Goal: Task Accomplishment & Management: Complete application form

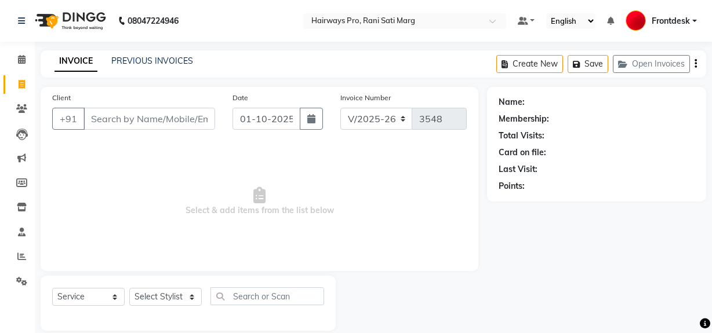
select select "787"
select select "service"
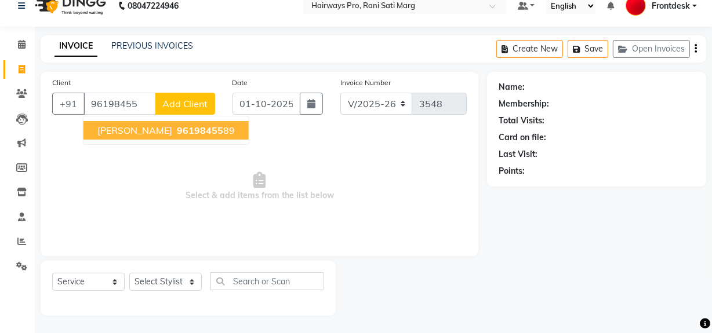
click at [177, 126] on span "96198455" at bounding box center [200, 131] width 46 height 12
type input "9619845589"
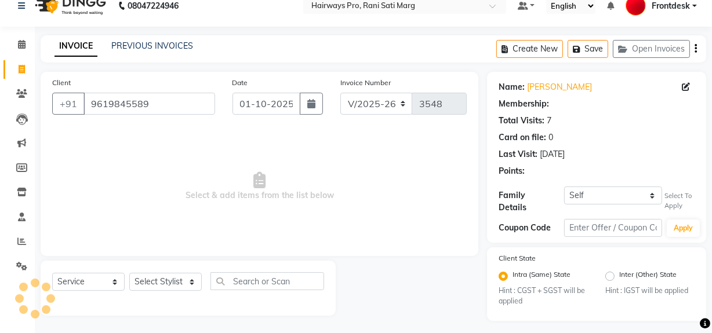
select select "1: Object"
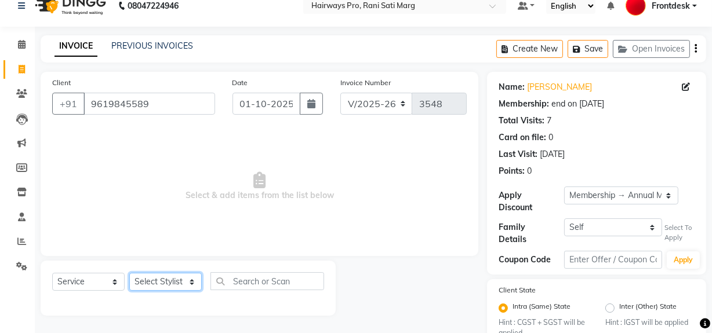
click at [168, 287] on select "Select Stylist ABID DANISH Faiz [PERSON_NAME] Frontdesk INTEZAR [PERSON_NAME] […" at bounding box center [165, 282] width 72 height 18
select select "13190"
click at [129, 273] on select "Select Stylist ABID DANISH Faiz [PERSON_NAME] Frontdesk INTEZAR [PERSON_NAME] […" at bounding box center [165, 282] width 72 height 18
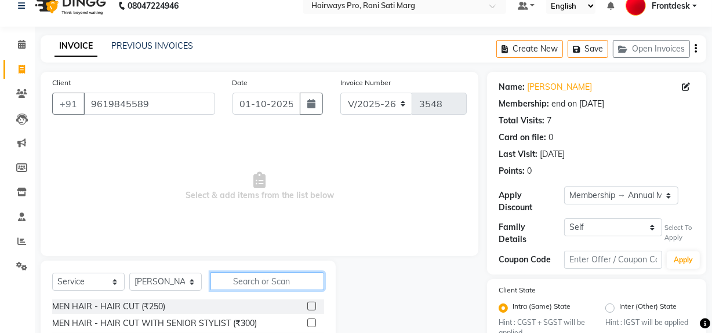
click at [244, 279] on input "text" at bounding box center [267, 281] width 114 height 18
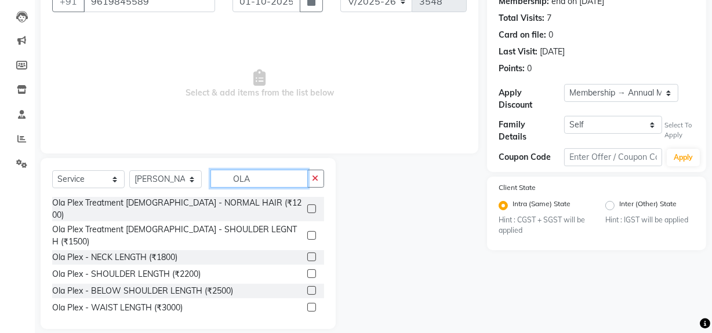
scroll to position [121, 0]
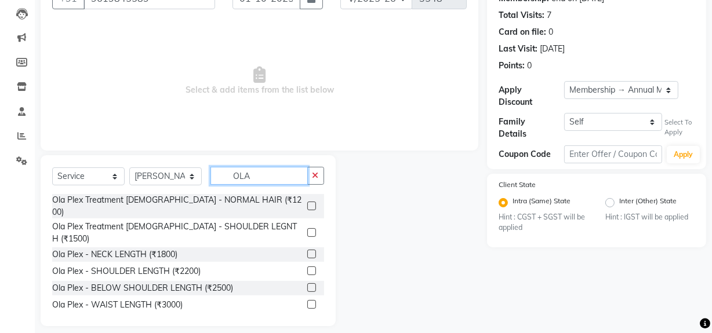
type input "OLA"
click at [307, 283] on label at bounding box center [311, 287] width 9 height 9
click at [307, 285] on input "checkbox" at bounding box center [311, 289] width 8 height 8
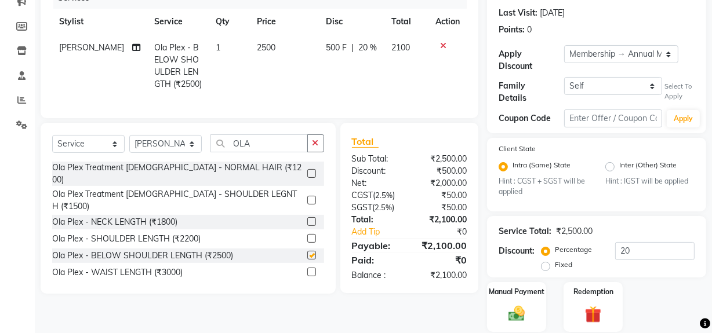
checkbox input "false"
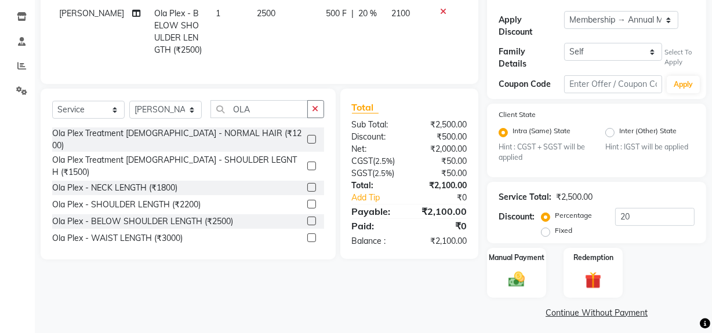
scroll to position [194, 0]
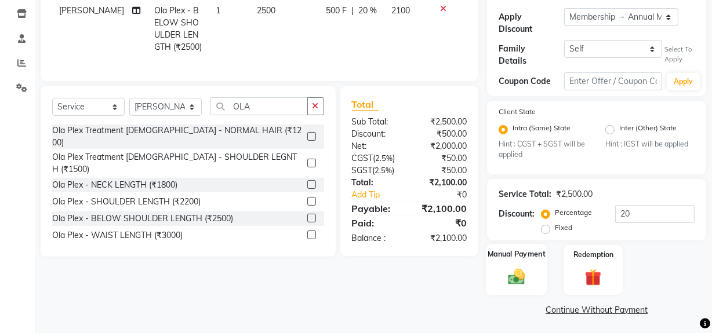
click at [525, 286] on div "Manual Payment" at bounding box center [516, 271] width 61 height 52
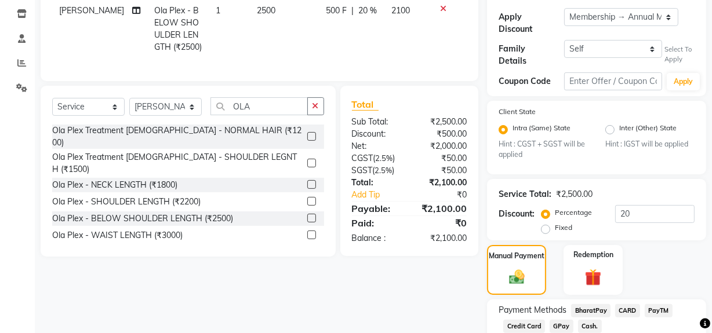
click at [557, 323] on span "GPay" at bounding box center [561, 326] width 24 height 13
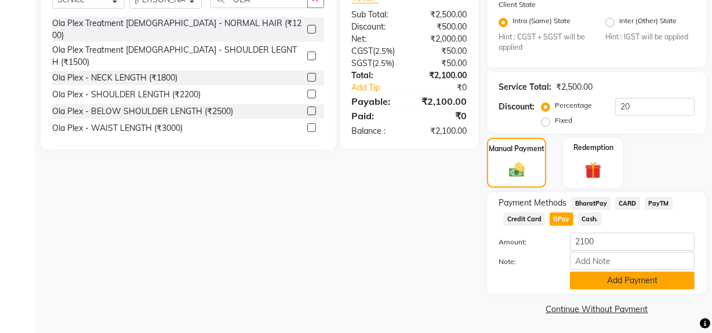
click at [593, 278] on button "Add Payment" at bounding box center [632, 281] width 125 height 18
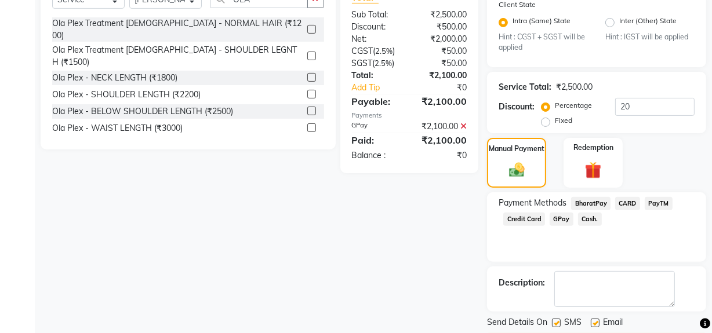
scroll to position [333, 0]
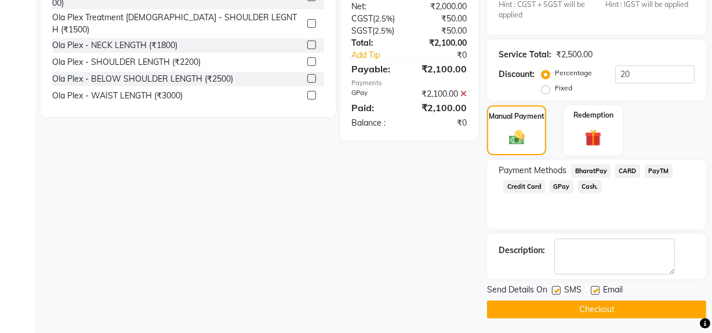
click at [562, 309] on button "Checkout" at bounding box center [596, 310] width 219 height 18
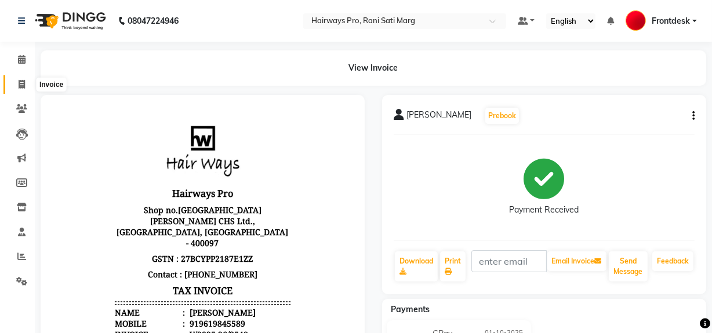
click at [25, 79] on span at bounding box center [22, 84] width 20 height 13
select select "service"
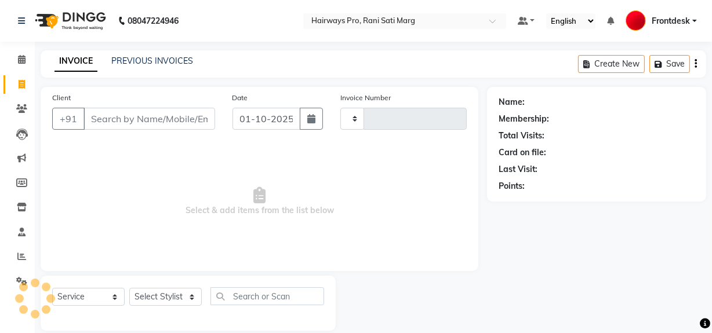
scroll to position [15, 0]
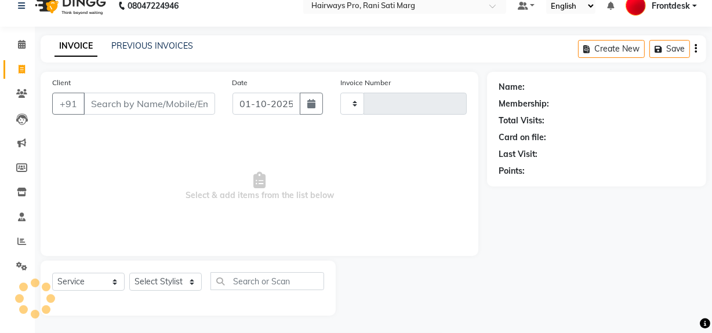
type input "K"
type input "3549"
select select "787"
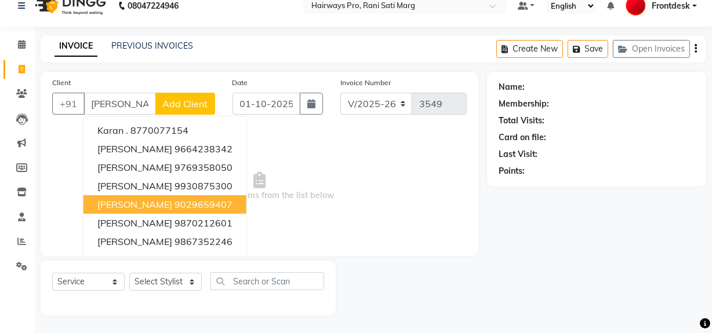
click at [174, 199] on ngb-highlight "9029659407" at bounding box center [203, 205] width 58 height 12
type input "9029659407"
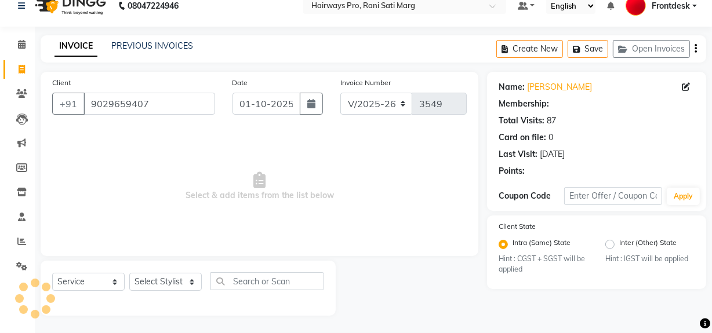
select select "1: Object"
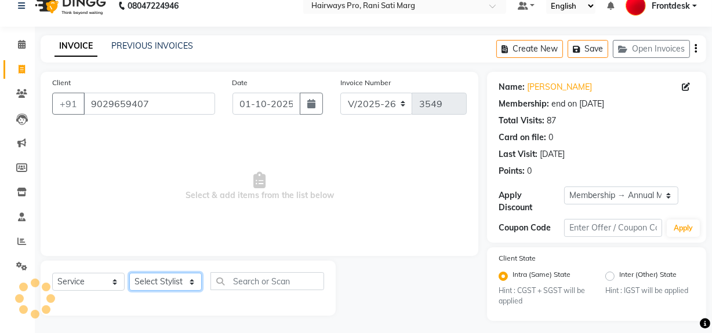
click at [190, 277] on select "Select Stylist ABID DANISH Faiz [PERSON_NAME] Frontdesk INTEZAR [PERSON_NAME] […" at bounding box center [165, 282] width 72 height 18
select select "17690"
click at [129, 273] on select "Select Stylist ABID DANISH Faiz [PERSON_NAME] Frontdesk INTEZAR [PERSON_NAME] […" at bounding box center [165, 282] width 72 height 18
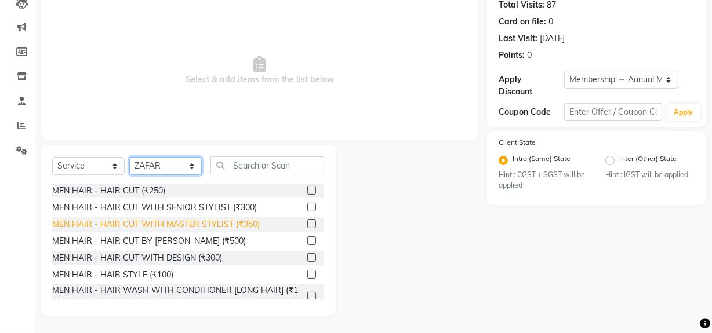
scroll to position [52, 0]
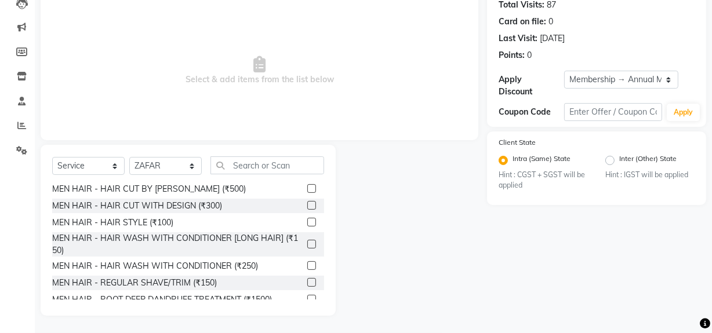
click at [307, 280] on label at bounding box center [311, 282] width 9 height 9
click at [307, 280] on input "checkbox" at bounding box center [311, 283] width 8 height 8
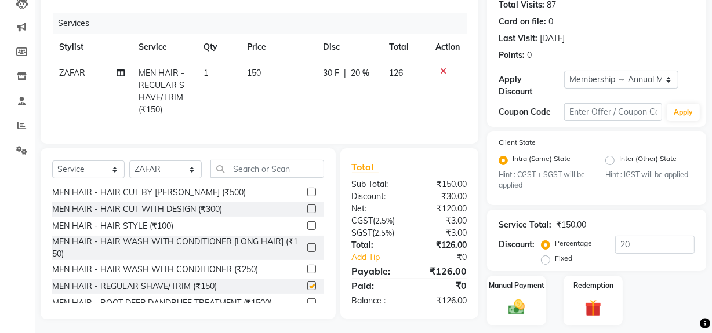
checkbox input "false"
click at [279, 178] on input "text" at bounding box center [267, 169] width 114 height 18
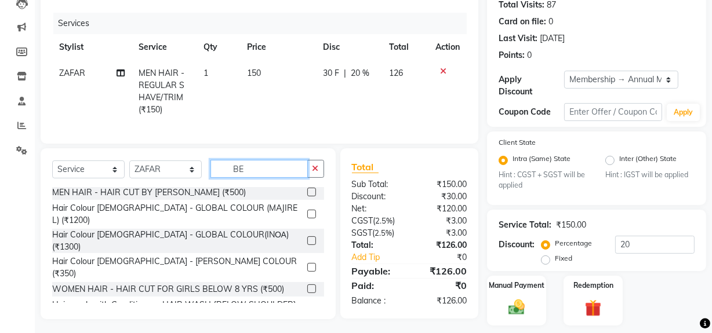
scroll to position [0, 0]
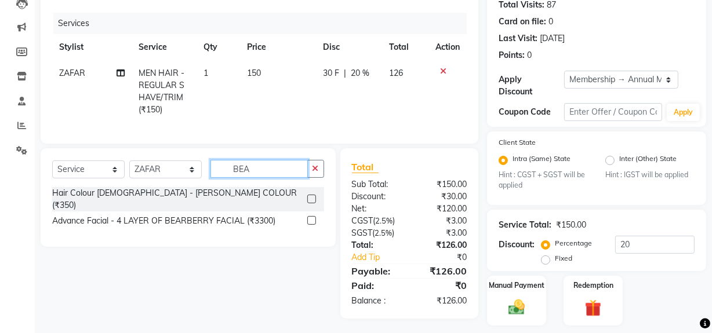
type input "BEA"
click at [311, 203] on label at bounding box center [311, 199] width 9 height 9
click at [311, 203] on input "checkbox" at bounding box center [311, 200] width 8 height 8
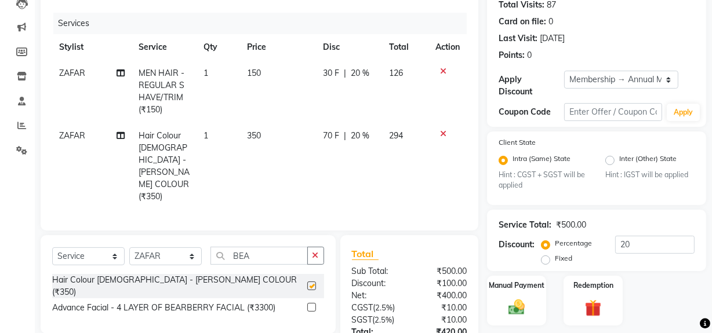
checkbox input "false"
click at [193, 247] on select "Select Stylist ABID DANISH Faiz [PERSON_NAME] Frontdesk INTEZAR [PERSON_NAME] […" at bounding box center [165, 256] width 72 height 18
select select "45602"
click at [129, 247] on select "Select Stylist ABID DANISH Faiz [PERSON_NAME] Frontdesk INTEZAR [PERSON_NAME] […" at bounding box center [165, 256] width 72 height 18
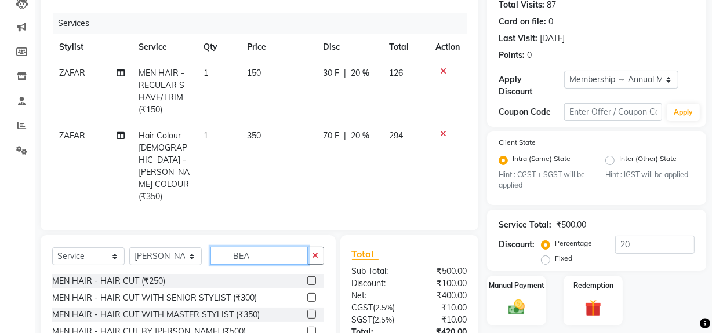
click at [260, 247] on input "BEA" at bounding box center [258, 256] width 97 height 18
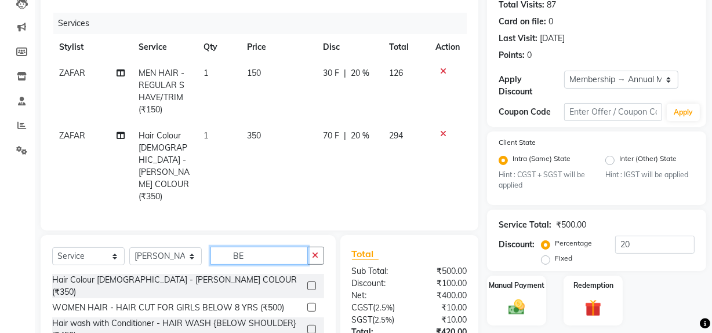
type input "B"
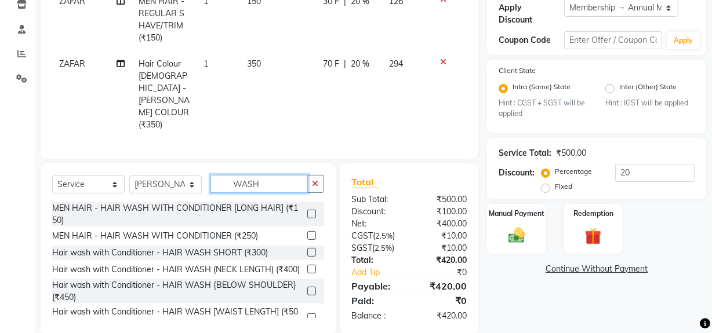
scroll to position [205, 0]
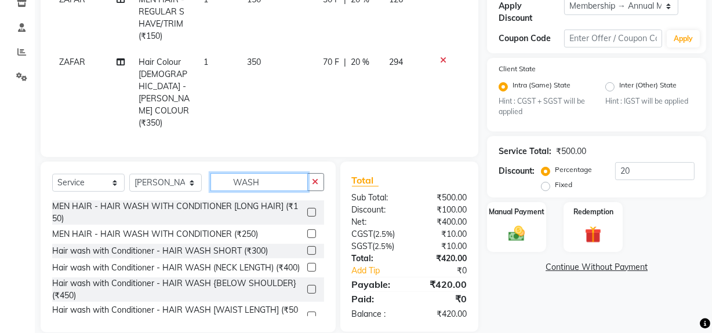
type input "WASH"
click at [307, 263] on label at bounding box center [311, 267] width 9 height 9
click at [307, 264] on input "checkbox" at bounding box center [311, 268] width 8 height 8
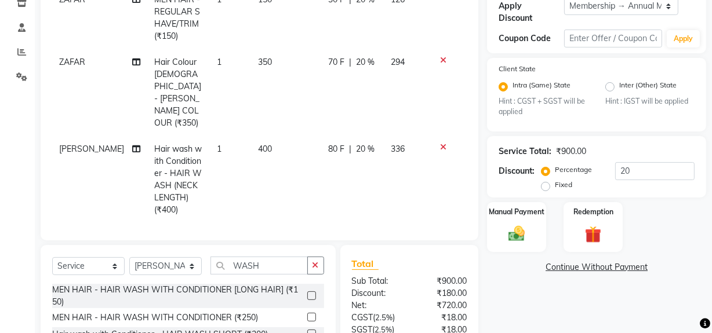
checkbox input "false"
click at [183, 257] on select "Select Stylist ABID DANISH Faiz [PERSON_NAME] Frontdesk INTEZAR [PERSON_NAME] […" at bounding box center [165, 266] width 72 height 18
select select "26153"
click at [129, 257] on select "Select Stylist ABID DANISH Faiz [PERSON_NAME] Frontdesk INTEZAR [PERSON_NAME] […" at bounding box center [165, 266] width 72 height 18
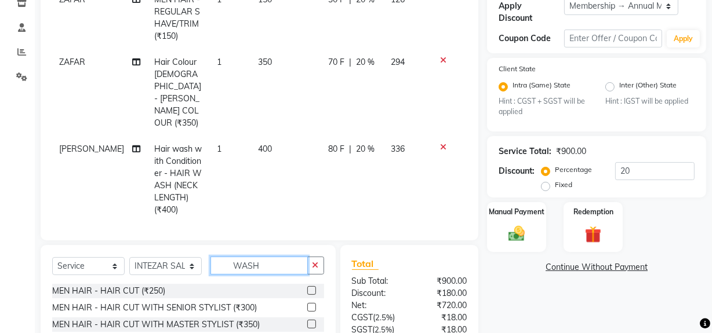
click at [269, 257] on input "WASH" at bounding box center [258, 266] width 97 height 18
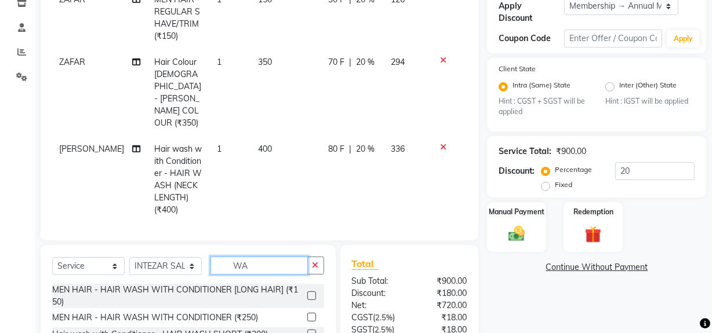
type input "W"
type input "WASH"
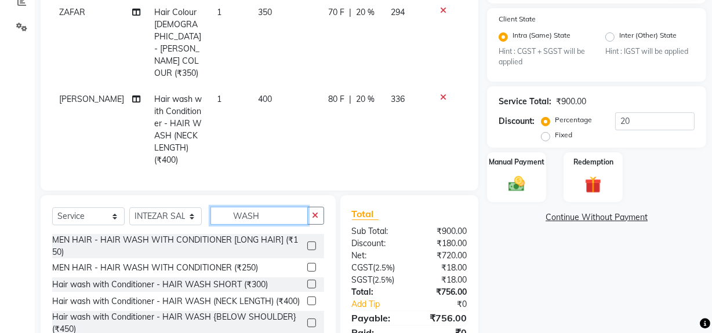
scroll to position [291, 0]
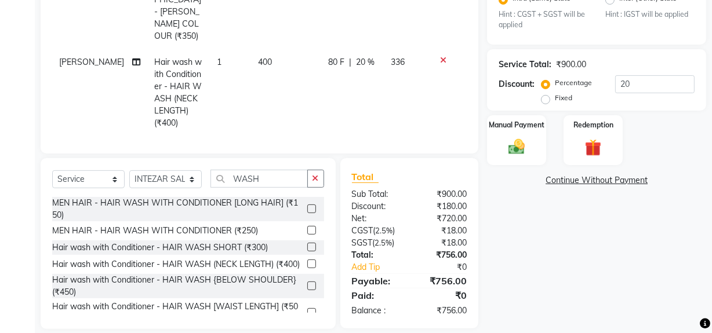
click at [307, 282] on label at bounding box center [311, 286] width 9 height 9
click at [307, 283] on input "checkbox" at bounding box center [311, 287] width 8 height 8
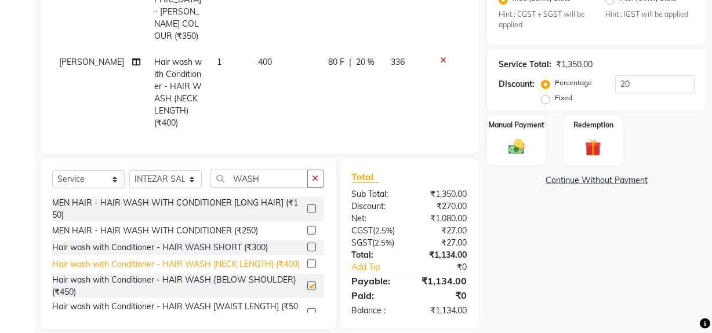
checkbox input "false"
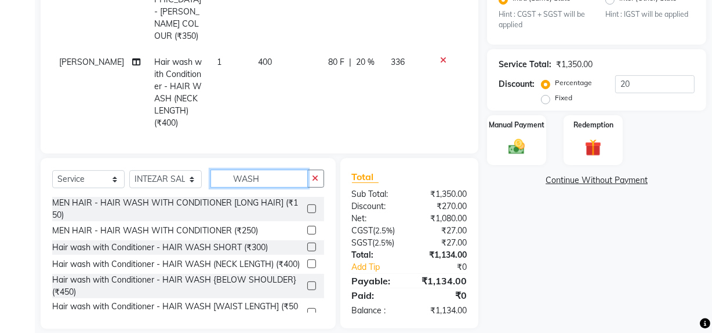
click at [289, 183] on input "WASH" at bounding box center [258, 179] width 97 height 18
type input "W"
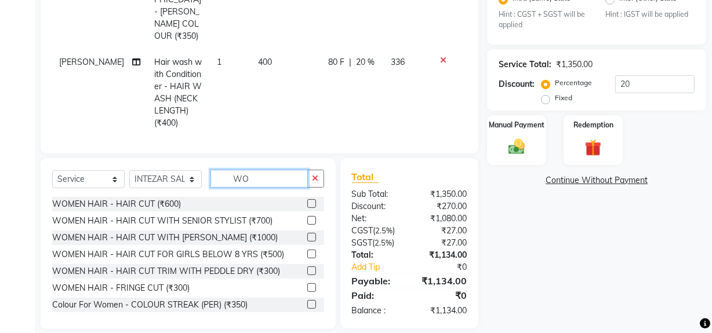
type input "WO"
click at [307, 203] on label at bounding box center [311, 203] width 9 height 9
click at [307, 203] on input "checkbox" at bounding box center [311, 205] width 8 height 8
checkbox input "false"
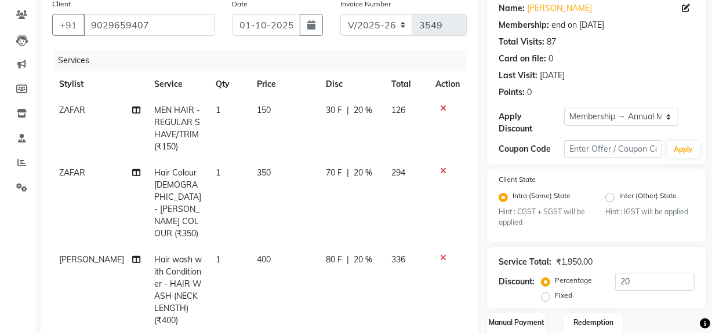
scroll to position [210, 0]
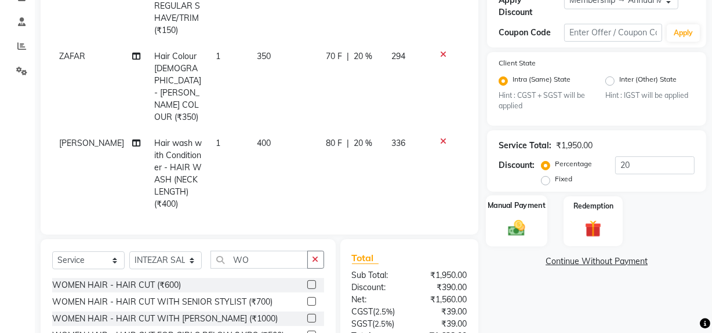
click at [521, 235] on img at bounding box center [516, 228] width 28 height 20
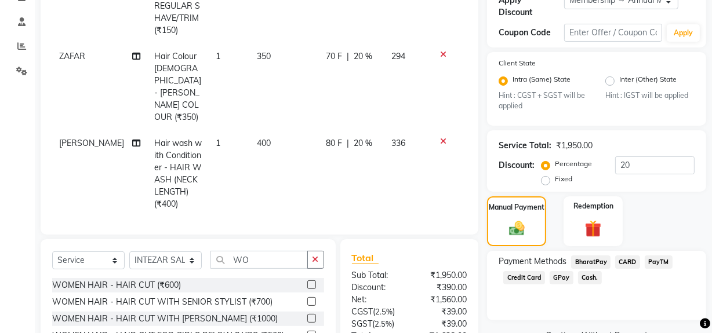
click at [562, 275] on span "GPay" at bounding box center [561, 277] width 24 height 13
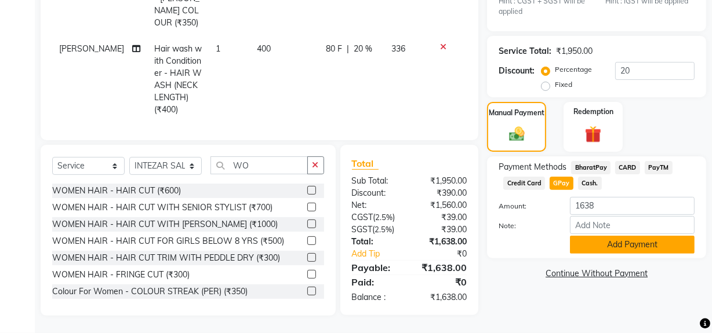
click at [591, 246] on button "Add Payment" at bounding box center [632, 245] width 125 height 18
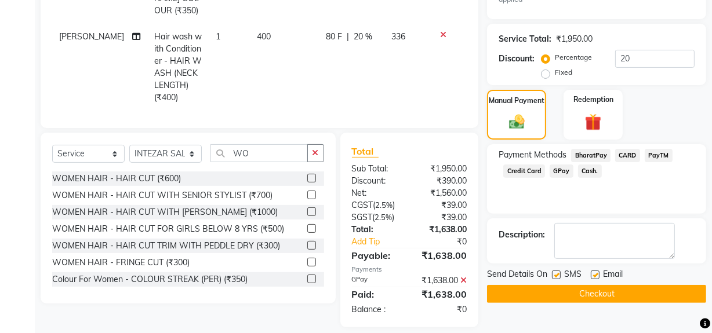
scroll to position [329, 0]
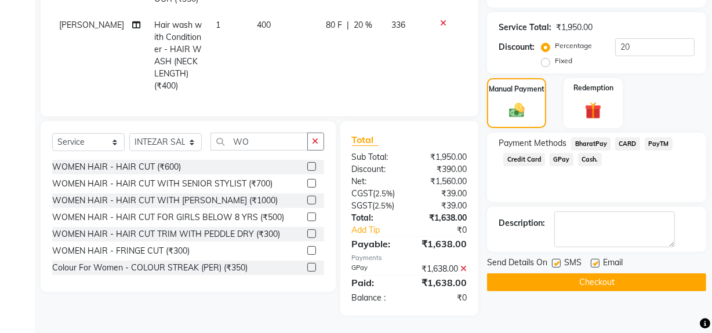
click at [571, 285] on button "Checkout" at bounding box center [596, 283] width 219 height 18
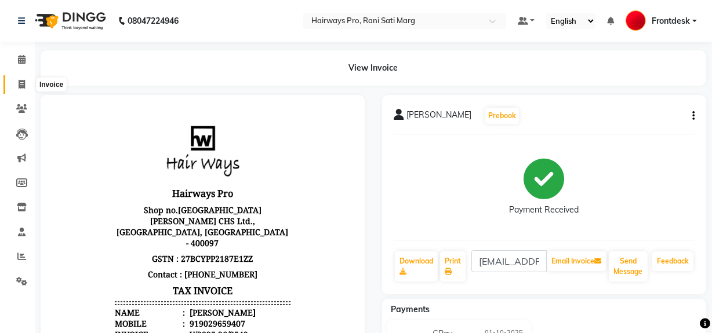
click at [12, 86] on span at bounding box center [22, 84] width 20 height 13
select select "787"
select select "service"
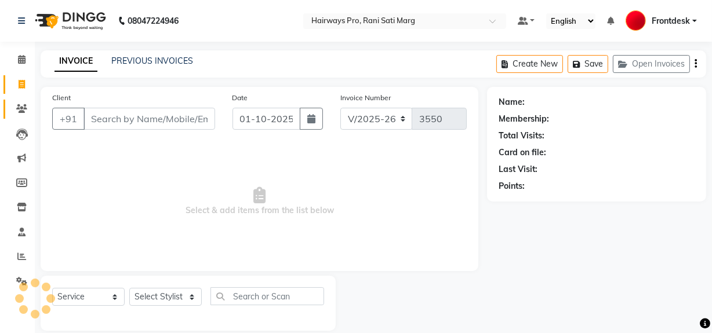
scroll to position [15, 0]
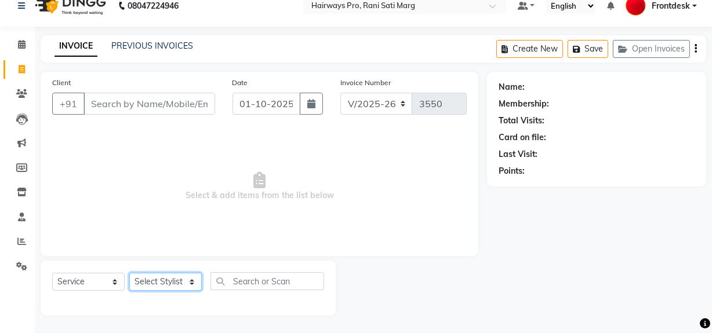
click at [185, 284] on select "Select Stylist ABID DANISH Faiz [PERSON_NAME] Frontdesk INTEZAR [PERSON_NAME] […" at bounding box center [165, 282] width 72 height 18
select select "17690"
click at [129, 273] on select "Select Stylist ABID DANISH Faiz [PERSON_NAME] Frontdesk INTEZAR [PERSON_NAME] […" at bounding box center [165, 282] width 72 height 18
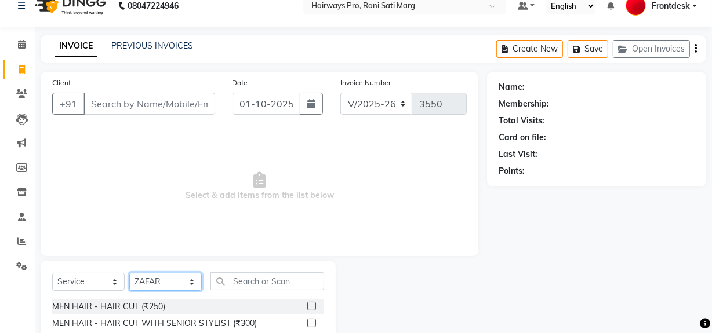
scroll to position [68, 0]
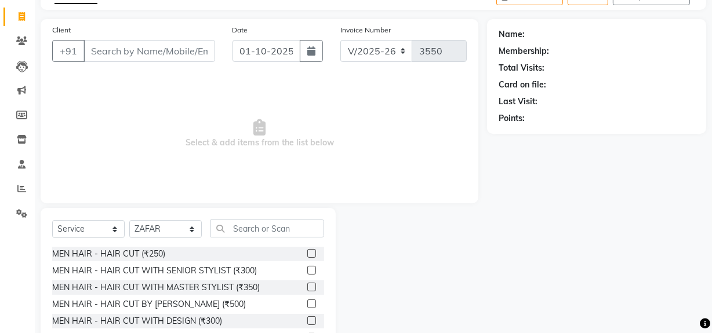
click at [307, 285] on label at bounding box center [311, 287] width 9 height 9
click at [307, 285] on input "checkbox" at bounding box center [311, 288] width 8 height 8
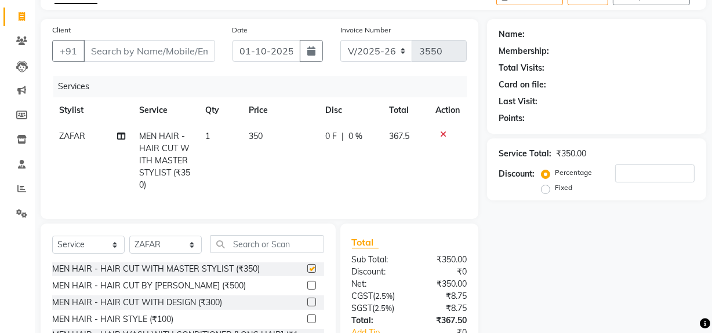
checkbox input "false"
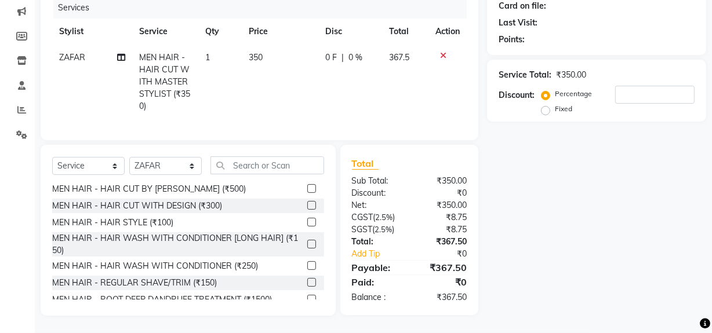
scroll to position [154, 0]
click at [307, 282] on label at bounding box center [311, 282] width 9 height 9
click at [307, 282] on input "checkbox" at bounding box center [311, 283] width 8 height 8
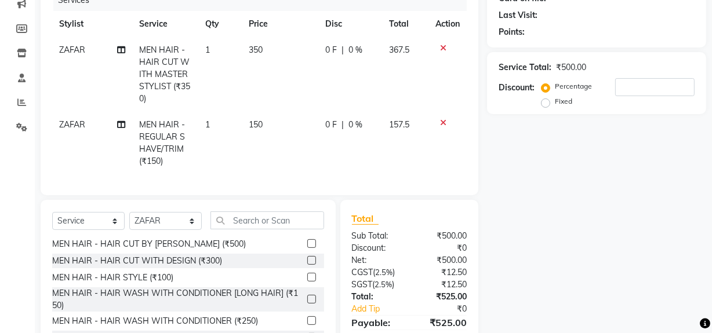
checkbox input "false"
click at [185, 226] on select "Select Stylist ABID DANISH Faiz [PERSON_NAME] Frontdesk INTEZAR [PERSON_NAME] […" at bounding box center [165, 221] width 72 height 18
select select "13187"
click at [129, 220] on select "Select Stylist ABID DANISH Faiz [PERSON_NAME] Frontdesk INTEZAR [PERSON_NAME] […" at bounding box center [165, 221] width 72 height 18
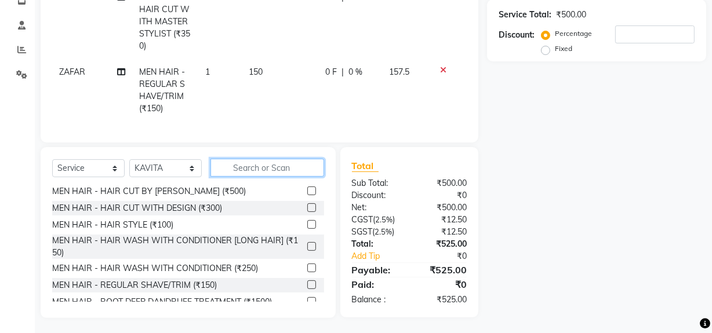
click at [269, 177] on input "text" at bounding box center [267, 168] width 114 height 18
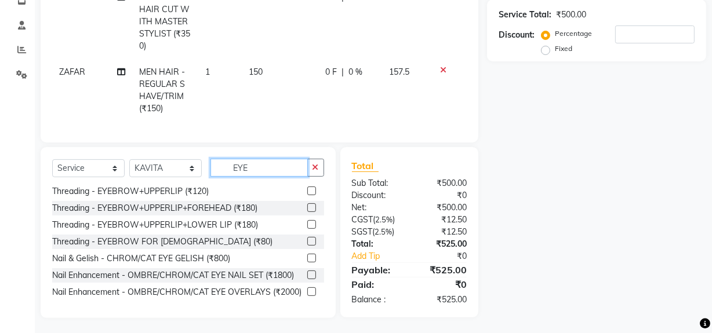
scroll to position [0, 0]
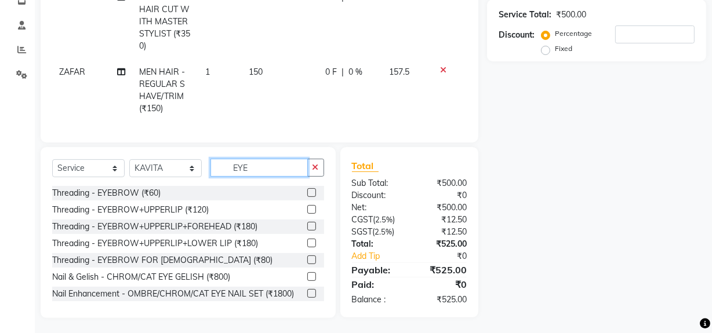
type input "EYE"
click at [307, 197] on label at bounding box center [311, 192] width 9 height 9
click at [307, 197] on input "checkbox" at bounding box center [311, 194] width 8 height 8
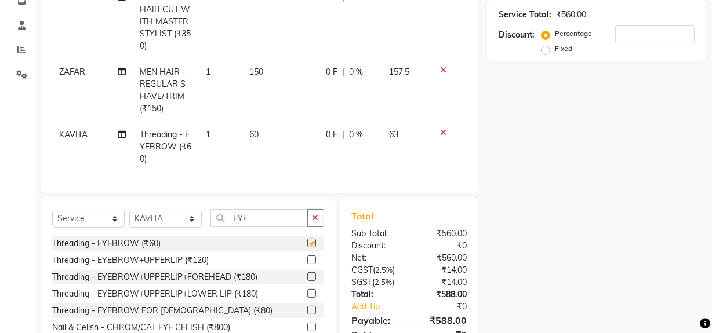
checkbox input "false"
click at [260, 226] on input "EYE" at bounding box center [258, 218] width 97 height 18
type input "E"
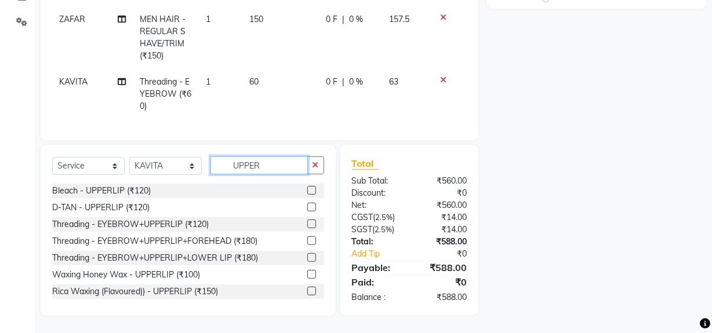
scroll to position [267, 0]
type input "UPPER"
click at [307, 274] on label at bounding box center [311, 274] width 9 height 9
click at [307, 274] on input "checkbox" at bounding box center [311, 275] width 8 height 8
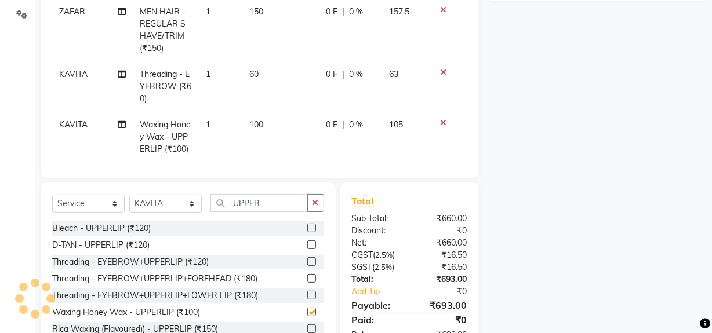
checkbox input "false"
click at [276, 193] on div "Select Service Product Membership Package Voucher Prepaid Gift Card Select Styl…" at bounding box center [188, 268] width 295 height 171
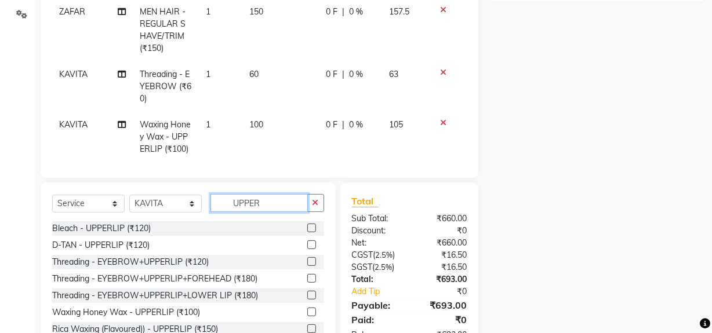
click at [276, 197] on input "UPPER" at bounding box center [258, 203] width 97 height 18
type input "U"
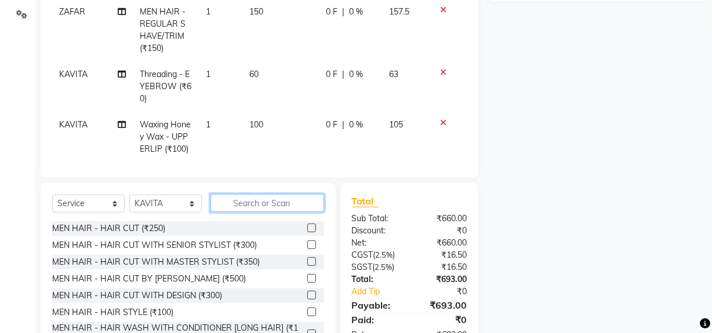
type input "R"
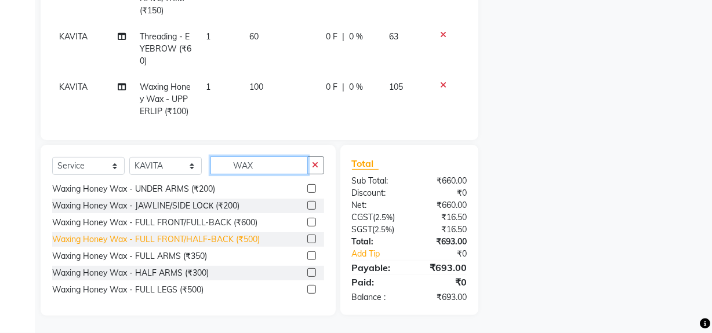
scroll to position [105, 0]
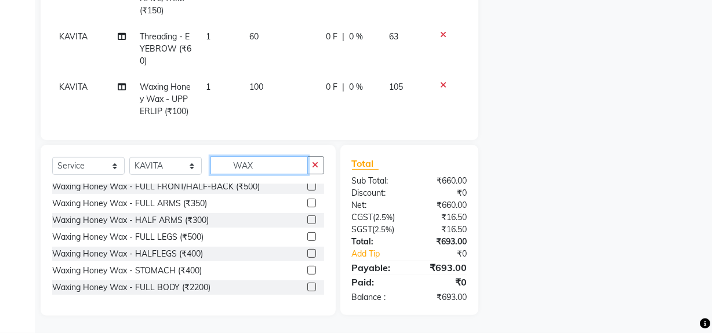
type input "WAX"
click at [307, 202] on label at bounding box center [311, 203] width 9 height 9
click at [307, 202] on input "checkbox" at bounding box center [311, 204] width 8 height 8
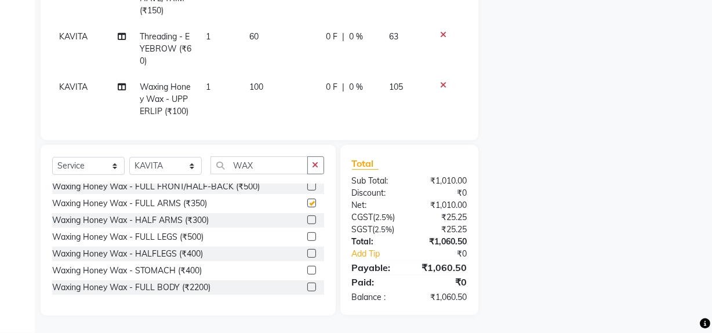
checkbox input "false"
click at [307, 238] on label at bounding box center [311, 236] width 9 height 9
click at [307, 238] on input "checkbox" at bounding box center [311, 238] width 8 height 8
checkbox input "false"
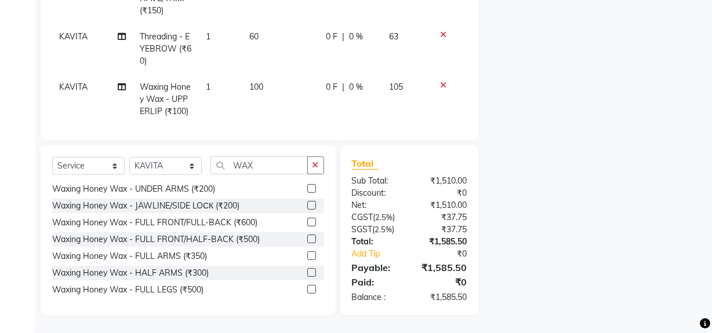
click at [307, 188] on label at bounding box center [311, 188] width 9 height 9
click at [307, 188] on input "checkbox" at bounding box center [311, 189] width 8 height 8
checkbox input "false"
click at [185, 167] on select "Select Stylist ABID DANISH Faiz [PERSON_NAME] Frontdesk INTEZAR [PERSON_NAME] […" at bounding box center [165, 166] width 72 height 18
select select "26153"
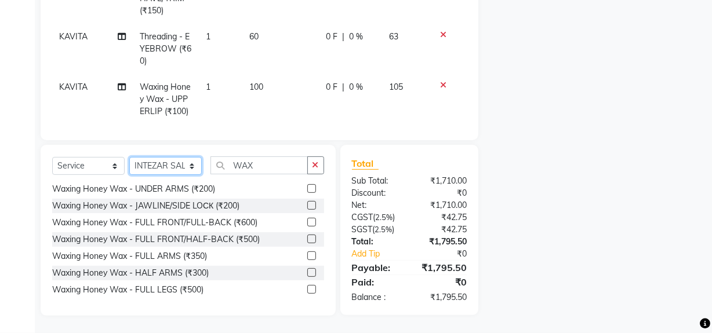
click at [129, 157] on select "Select Stylist ABID DANISH Faiz [PERSON_NAME] Frontdesk INTEZAR [PERSON_NAME] […" at bounding box center [165, 166] width 72 height 18
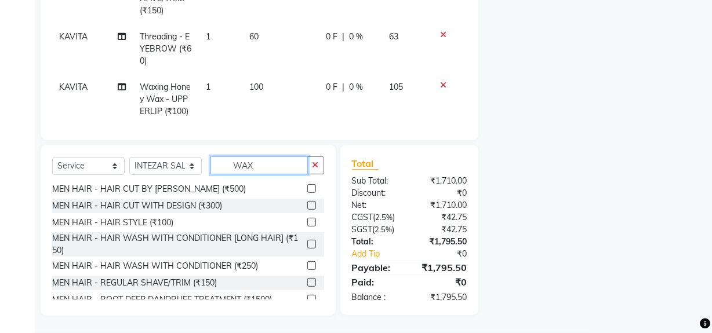
click at [283, 161] on input "WAX" at bounding box center [258, 165] width 97 height 18
type input "W"
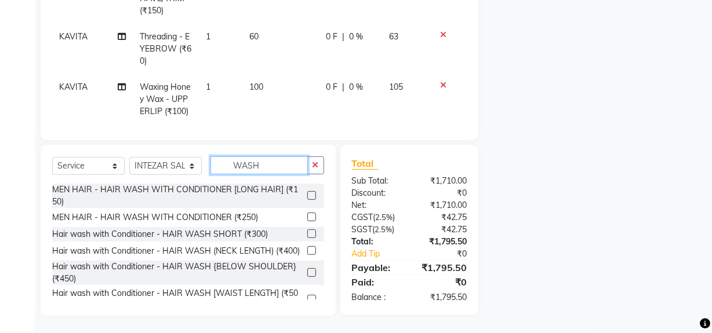
type input "WASH"
click at [307, 277] on label at bounding box center [311, 272] width 9 height 9
click at [307, 277] on input "checkbox" at bounding box center [311, 273] width 8 height 8
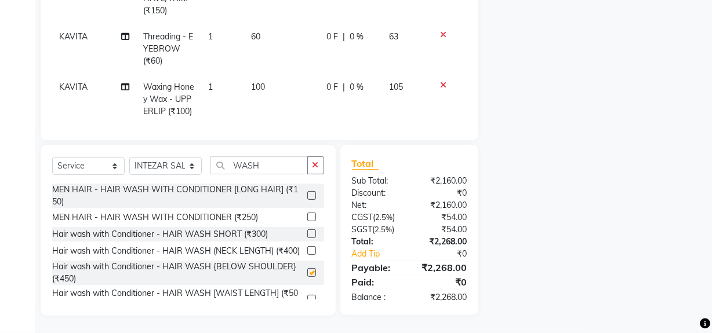
checkbox input "false"
click at [269, 167] on input "WASH" at bounding box center [258, 165] width 97 height 18
type input "W"
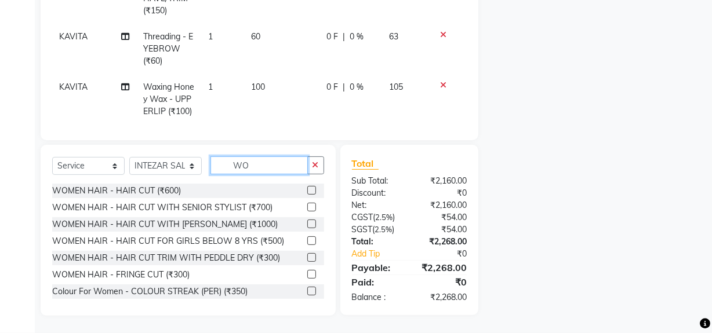
type input "WO"
click at [307, 187] on label at bounding box center [311, 190] width 9 height 9
click at [307, 187] on input "checkbox" at bounding box center [311, 191] width 8 height 8
checkbox input "false"
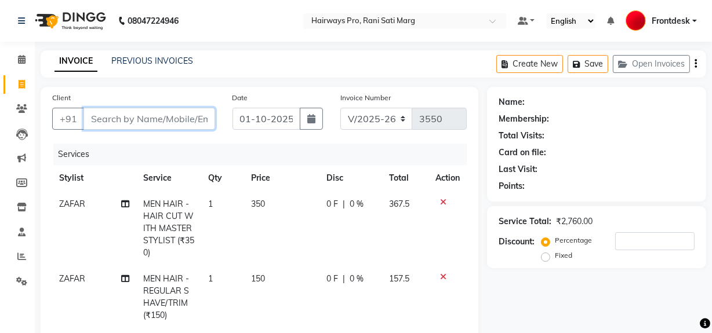
click at [202, 121] on input "Client" at bounding box center [149, 119] width 132 height 22
type input "9"
type input "0"
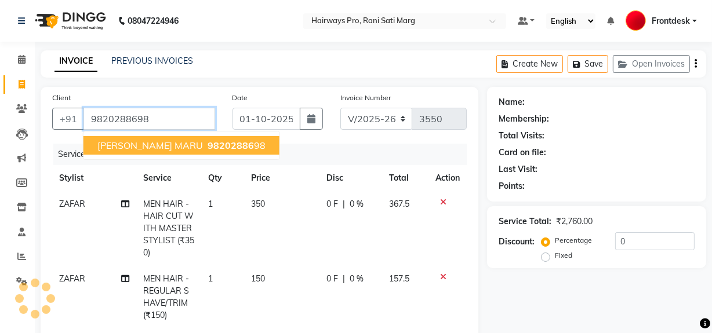
type input "9820288698"
select select "1: Object"
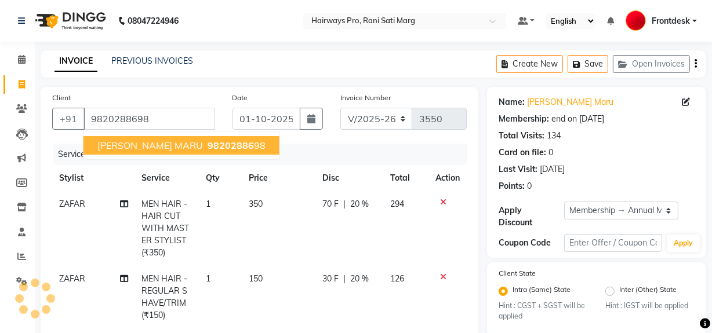
type input "20"
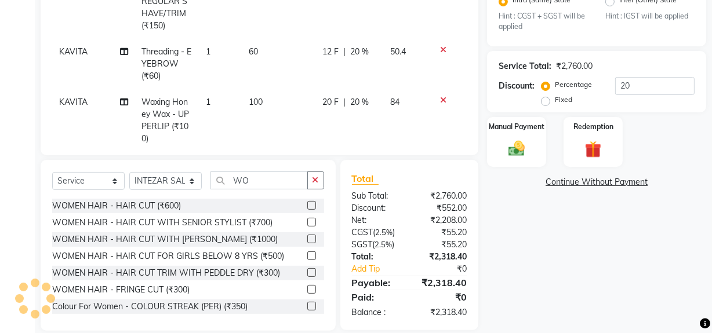
scroll to position [305, 0]
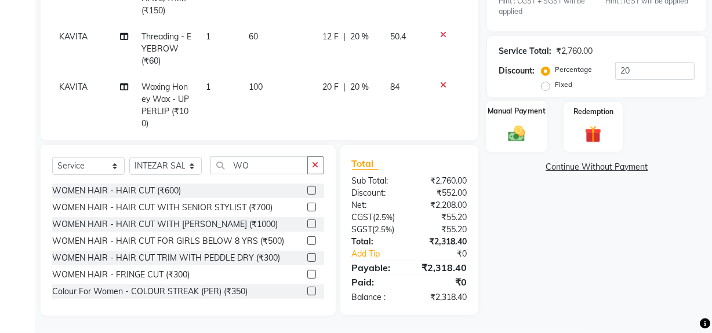
click at [533, 145] on div "Manual Payment" at bounding box center [516, 127] width 61 height 52
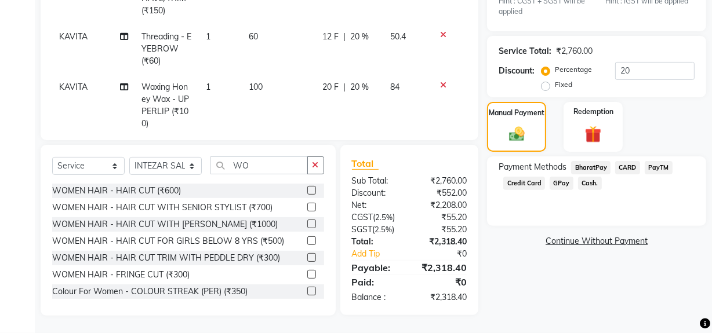
click at [562, 183] on span "GPay" at bounding box center [561, 183] width 24 height 13
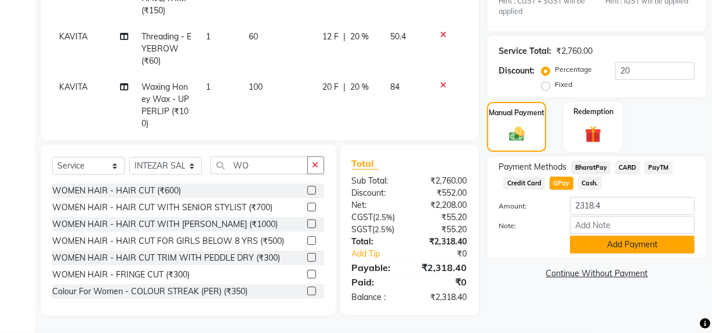
click at [602, 245] on button "Add Payment" at bounding box center [632, 245] width 125 height 18
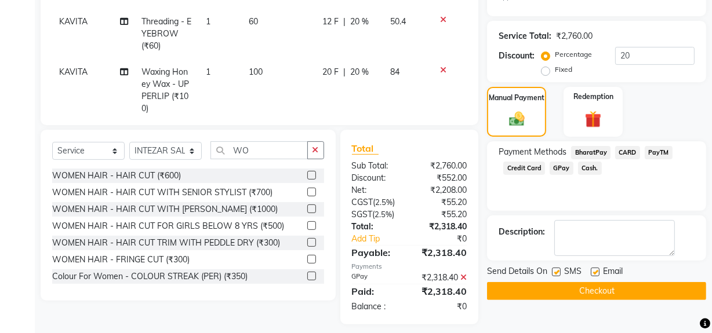
scroll to position [329, 0]
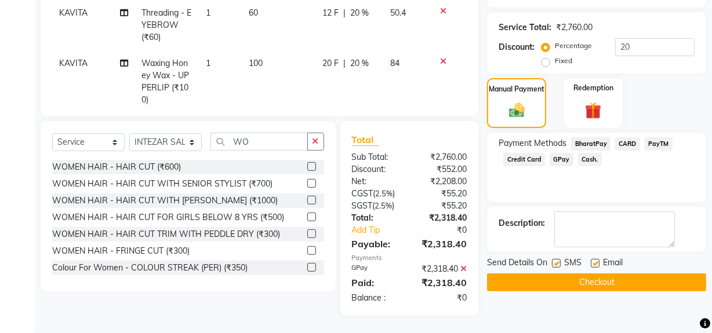
click at [588, 283] on button "Checkout" at bounding box center [596, 283] width 219 height 18
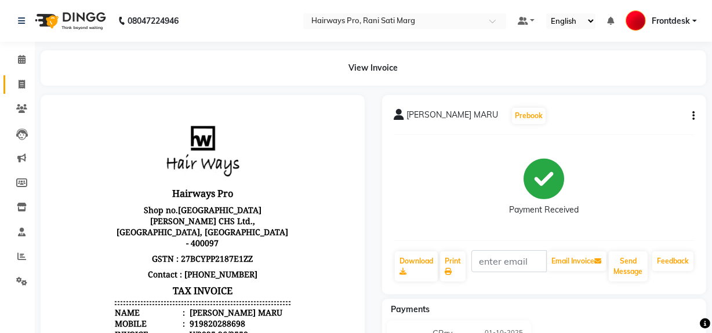
click at [13, 90] on span at bounding box center [22, 84] width 20 height 13
select select "service"
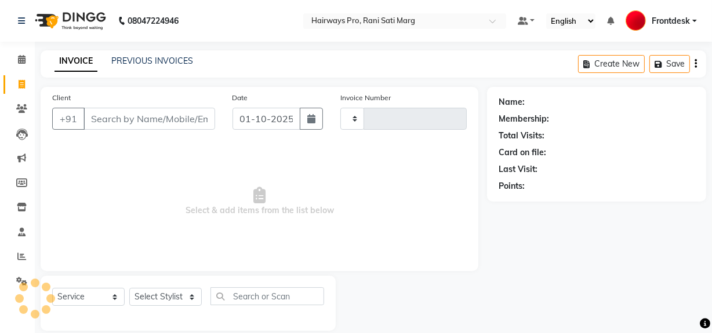
scroll to position [15, 0]
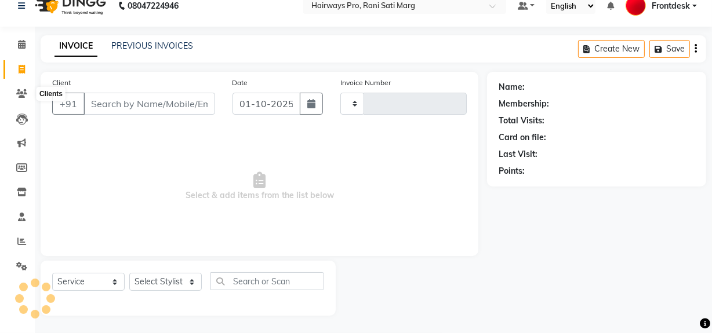
type input "3551"
select select "787"
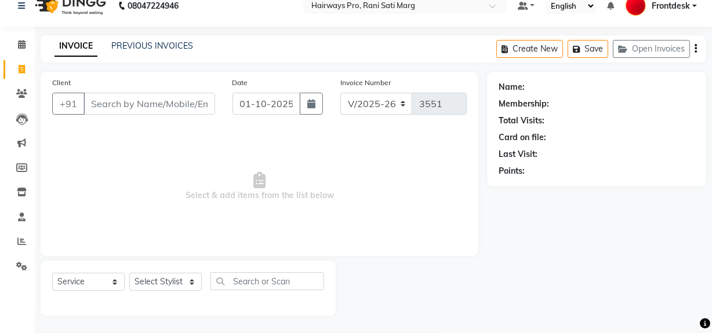
click at [19, 60] on link "Invoice" at bounding box center [17, 69] width 28 height 19
select select "service"
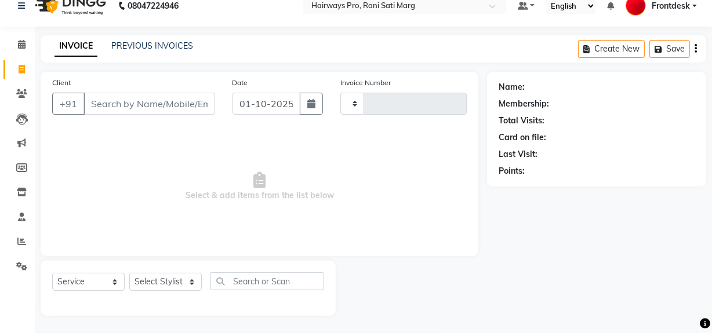
click at [19, 61] on link "Invoice" at bounding box center [17, 69] width 28 height 19
select select "service"
type input "3551"
select select "787"
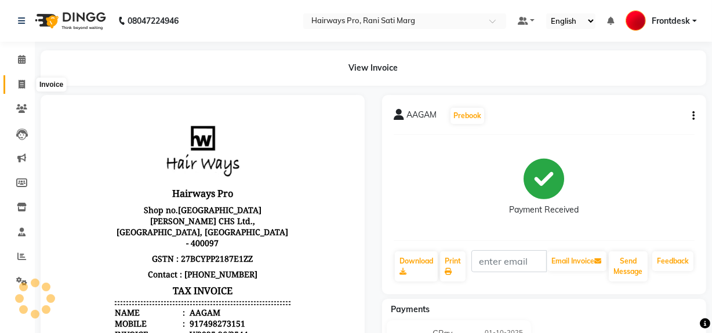
drag, startPoint x: 21, startPoint y: 88, endPoint x: 52, endPoint y: 93, distance: 31.7
click at [21, 88] on icon at bounding box center [22, 84] width 6 height 9
select select "service"
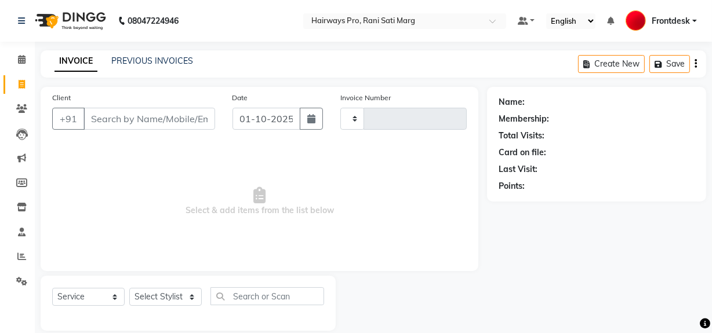
type input "3549"
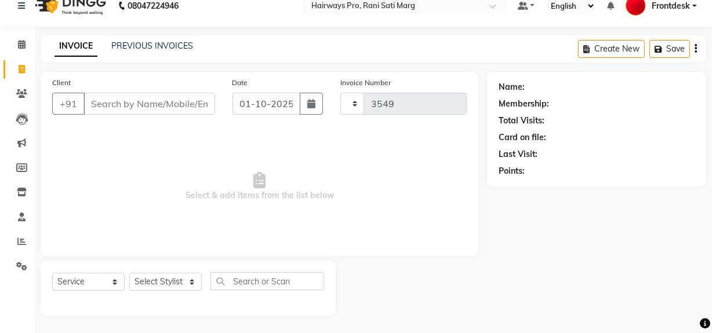
select select "787"
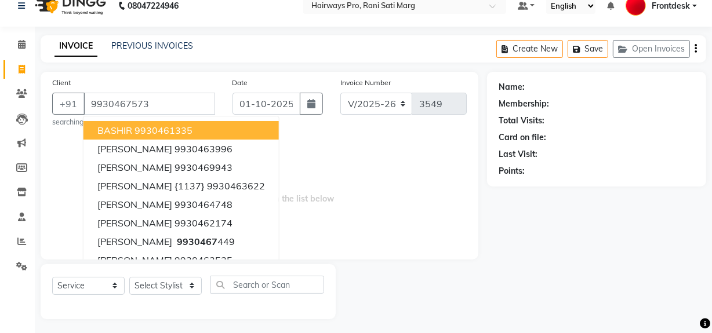
type input "9930467573"
select select "1: Object"
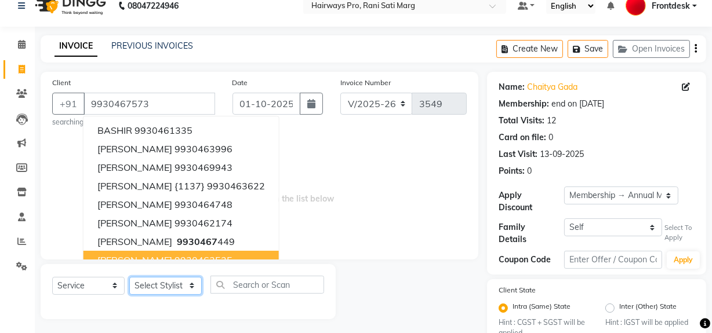
click at [172, 282] on select "Select Stylist ABID DANISH Faiz [PERSON_NAME] Frontdesk INTEZAR [PERSON_NAME] […" at bounding box center [165, 286] width 72 height 18
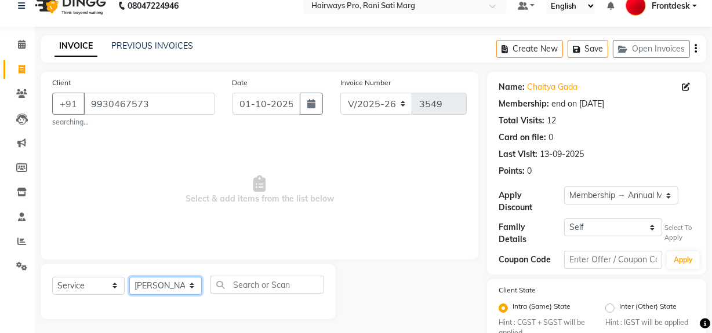
click at [129, 277] on select "Select Stylist ABID DANISH Faiz [PERSON_NAME] Frontdesk INTEZAR [PERSON_NAME] […" at bounding box center [165, 286] width 72 height 18
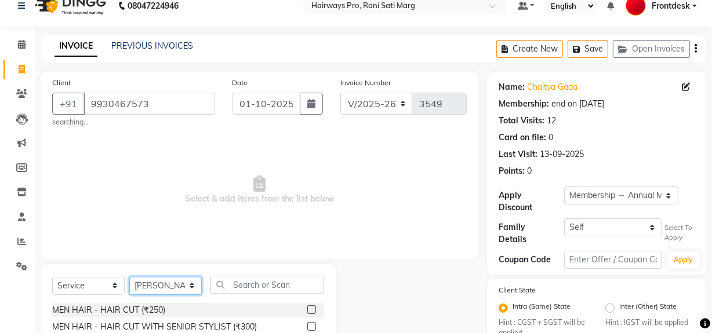
click at [192, 294] on select "Select Stylist ABID DANISH Faiz [PERSON_NAME] Frontdesk INTEZAR [PERSON_NAME] […" at bounding box center [165, 286] width 72 height 18
click at [129, 277] on select "Select Stylist ABID DANISH Faiz [PERSON_NAME] Frontdesk INTEZAR [PERSON_NAME] […" at bounding box center [165, 286] width 72 height 18
click at [191, 287] on select "Select Stylist ABID DANISH Faiz [PERSON_NAME] Frontdesk INTEZAR [PERSON_NAME] […" at bounding box center [165, 286] width 72 height 18
select select "13192"
click at [129, 277] on select "Select Stylist ABID DANISH Faiz [PERSON_NAME] Frontdesk INTEZAR [PERSON_NAME] […" at bounding box center [165, 286] width 72 height 18
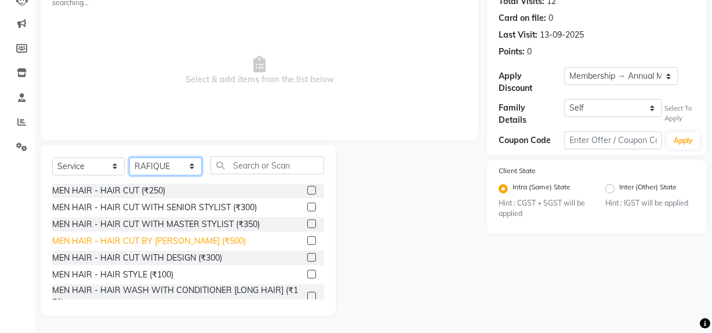
scroll to position [105, 0]
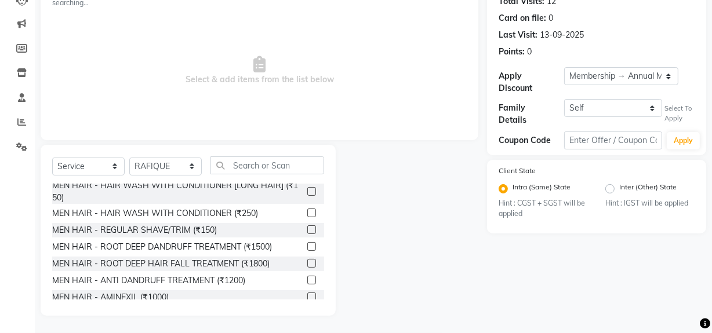
click at [307, 230] on label at bounding box center [311, 229] width 9 height 9
click at [307, 230] on input "checkbox" at bounding box center [311, 231] width 8 height 8
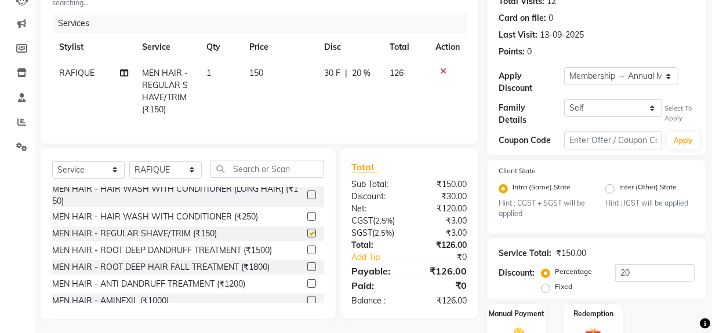
checkbox input "false"
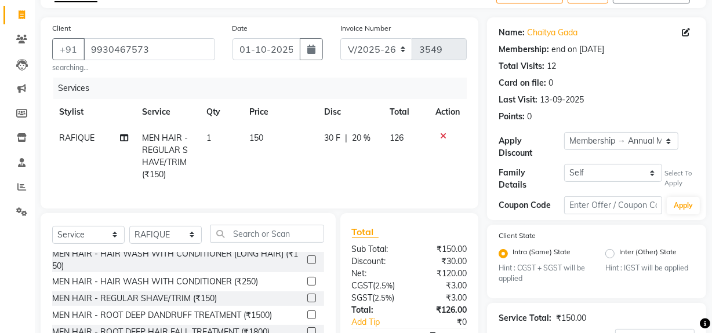
scroll to position [0, 0]
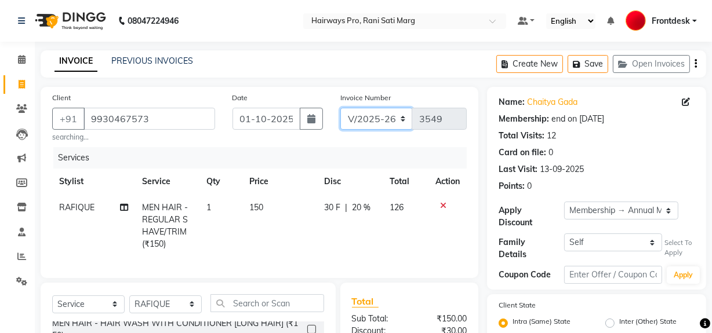
click at [384, 115] on select "INV/25-26 V/2025-26" at bounding box center [376, 119] width 72 height 22
select select "6960"
click at [340, 108] on select "INV/25-26 V/2025-26" at bounding box center [376, 119] width 72 height 22
type input "4991"
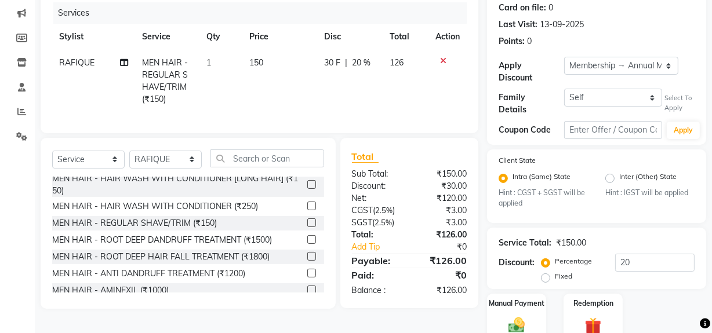
scroll to position [194, 0]
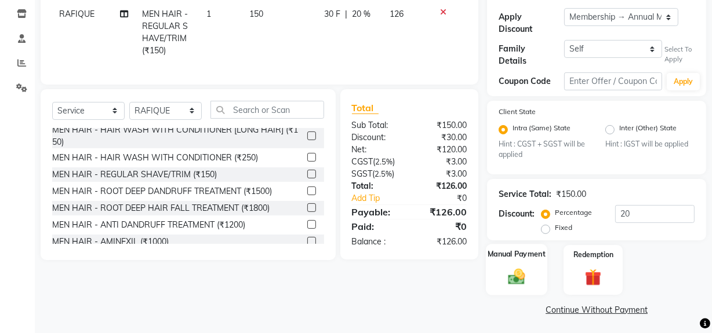
drag, startPoint x: 518, startPoint y: 272, endPoint x: 531, endPoint y: 279, distance: 15.6
click at [518, 272] on img at bounding box center [516, 277] width 28 height 20
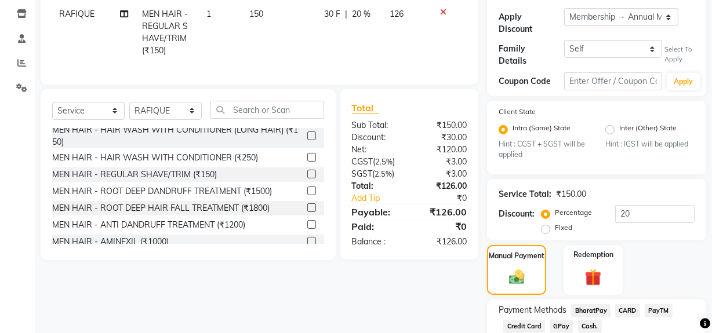
click at [585, 320] on span "Cash." at bounding box center [590, 326] width 24 height 13
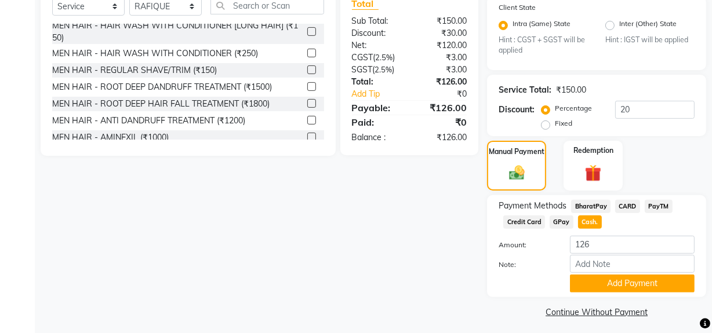
scroll to position [301, 0]
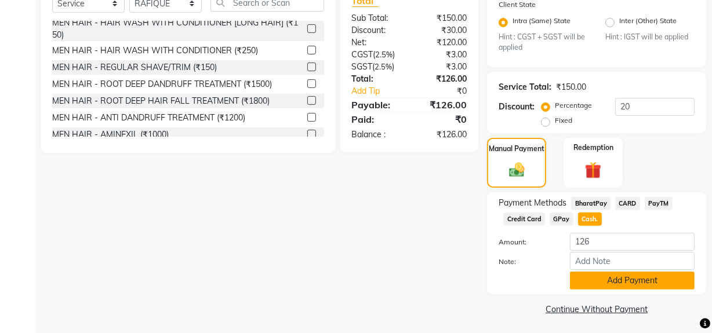
click at [591, 281] on button "Add Payment" at bounding box center [632, 281] width 125 height 18
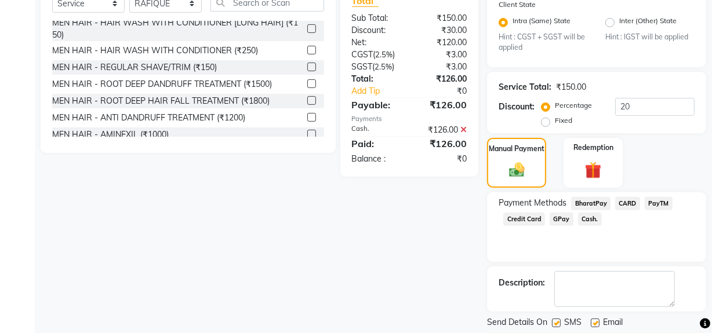
click at [560, 319] on label at bounding box center [556, 323] width 9 height 9
click at [559, 320] on input "checkbox" at bounding box center [556, 324] width 8 height 8
checkbox input "false"
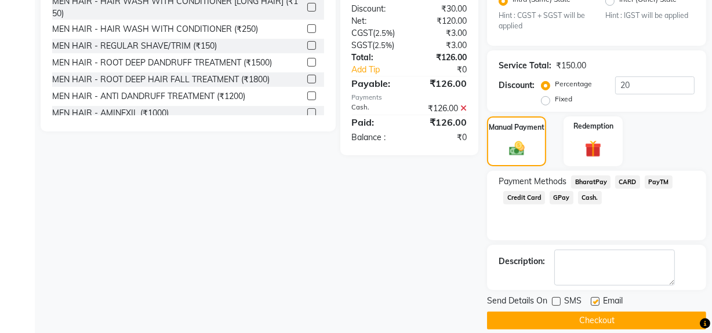
scroll to position [333, 0]
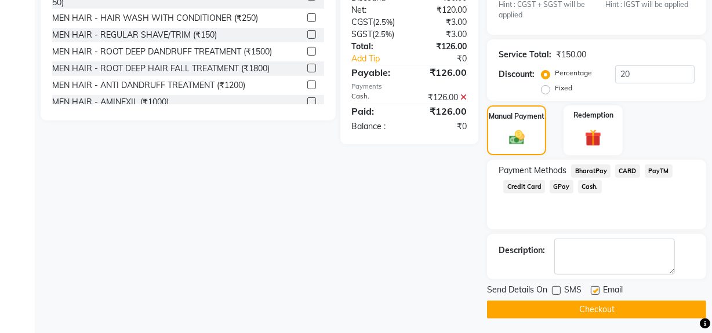
click at [574, 312] on button "Checkout" at bounding box center [596, 310] width 219 height 18
